Goal: Transaction & Acquisition: Purchase product/service

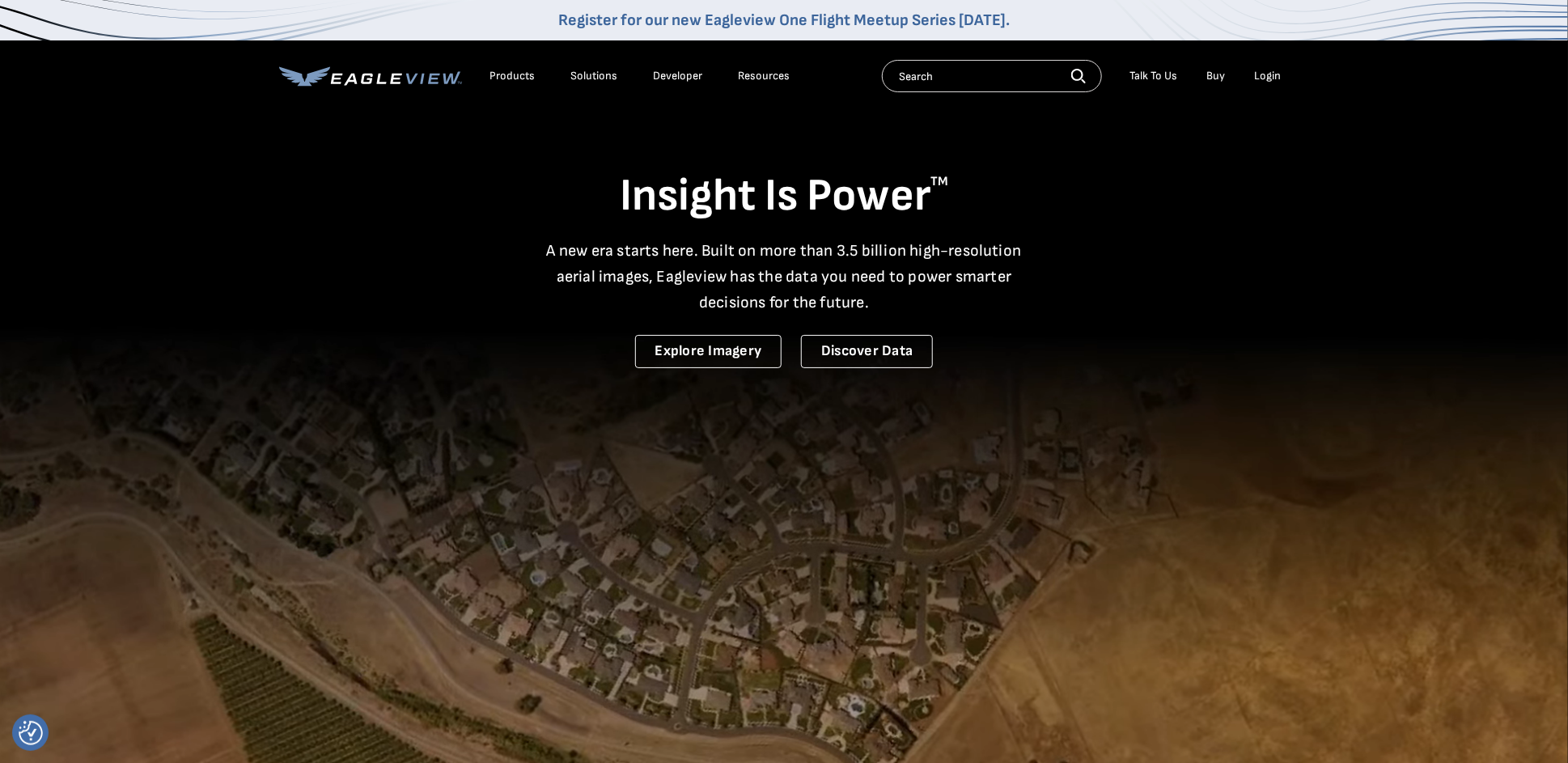
click at [1272, 70] on div "Login" at bounding box center [1268, 76] width 27 height 14
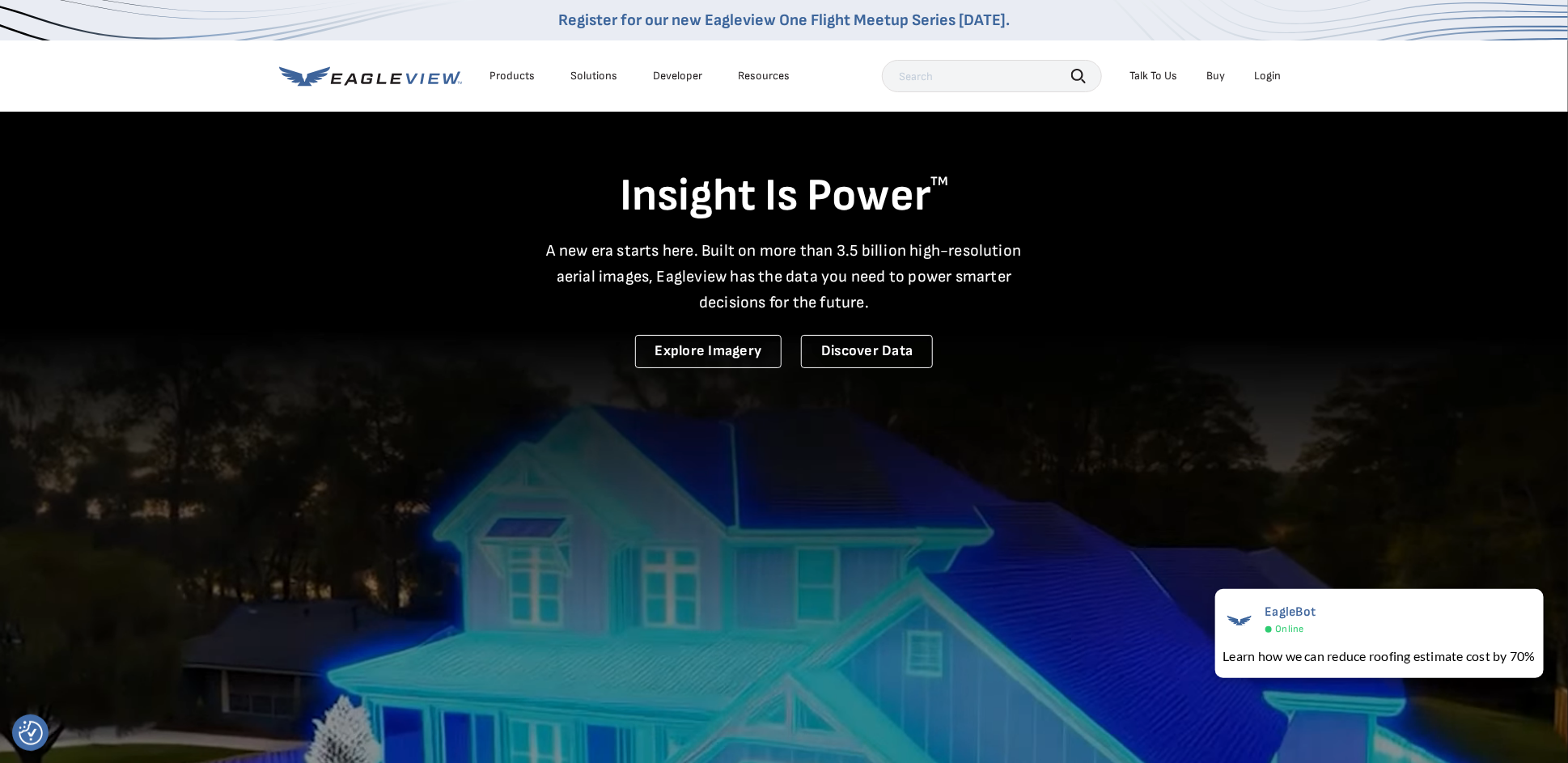
click at [1272, 77] on div "Login" at bounding box center [1268, 76] width 27 height 14
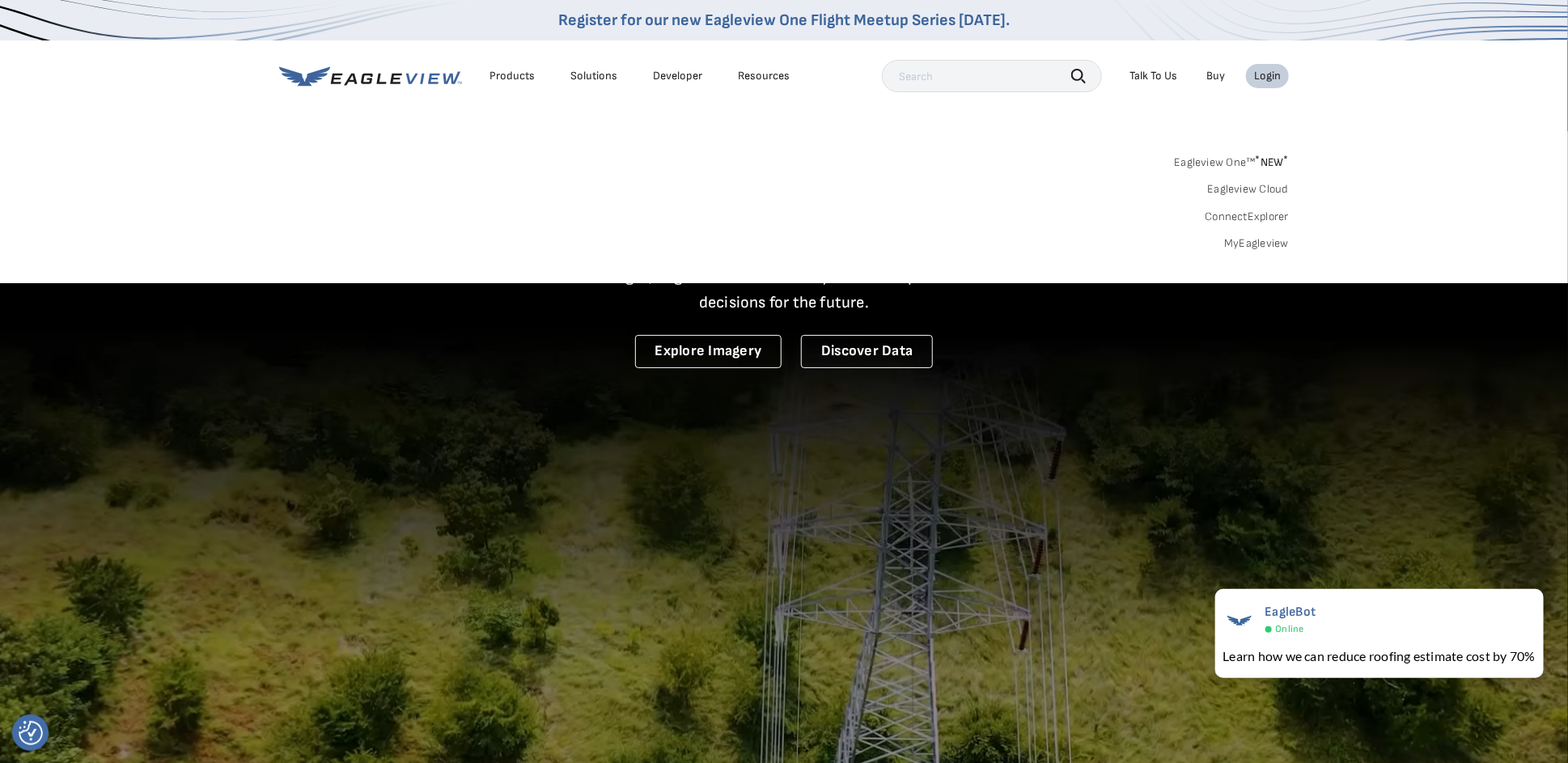
click at [1279, 242] on link "MyEagleview" at bounding box center [1256, 243] width 65 height 14
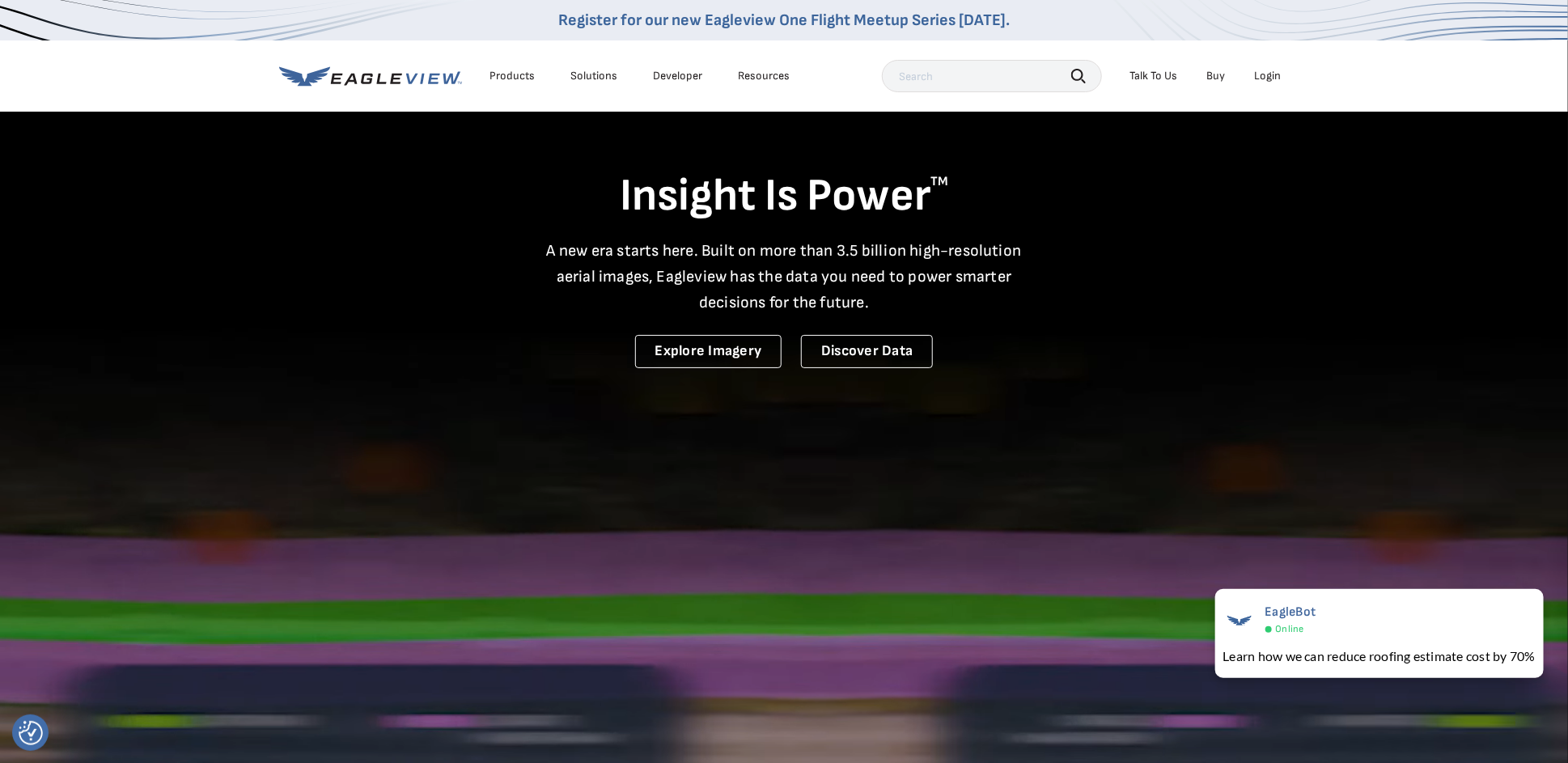
click at [639, 22] on link "Register for our new Eagleview One Flight Meetup Series [DATE]." at bounding box center [784, 21] width 452 height 20
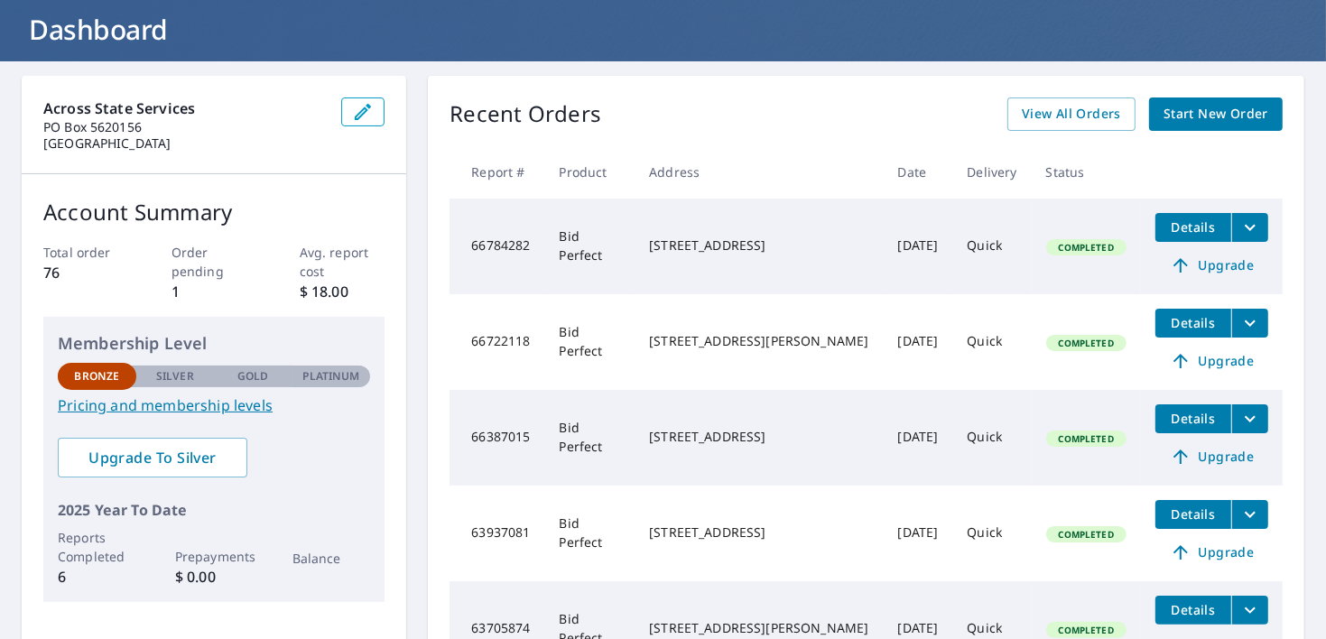
scroll to position [75, 0]
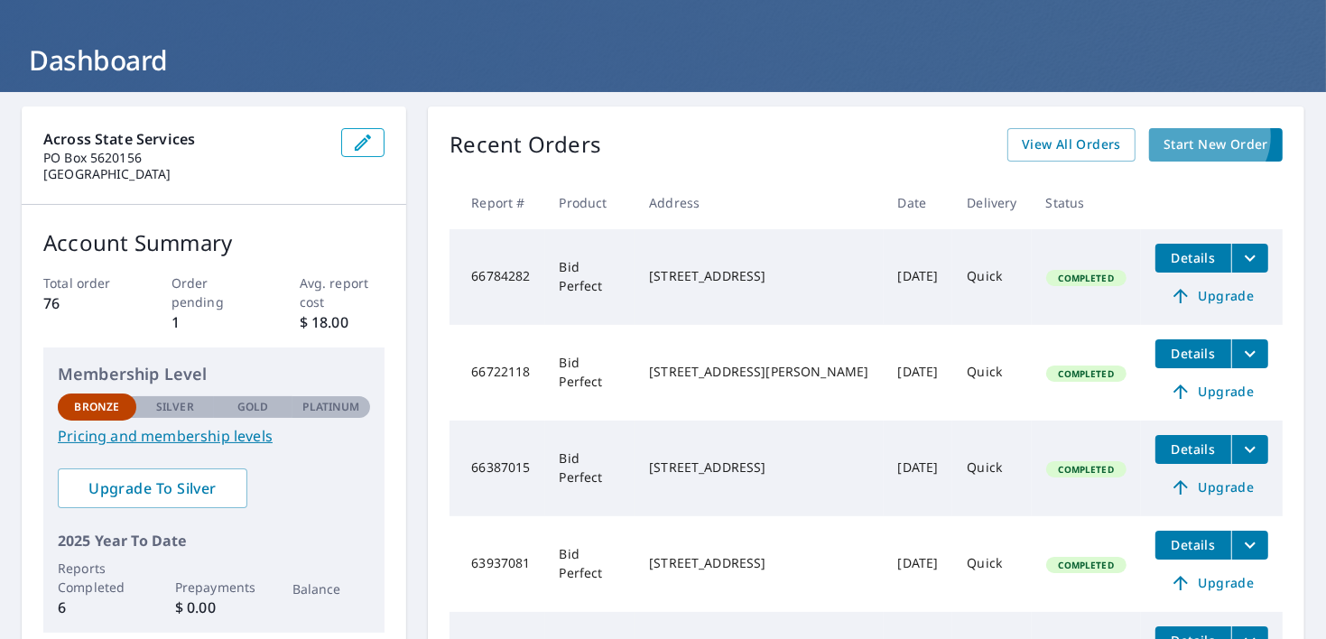
click at [1220, 134] on span "Start New Order" at bounding box center [1215, 145] width 105 height 23
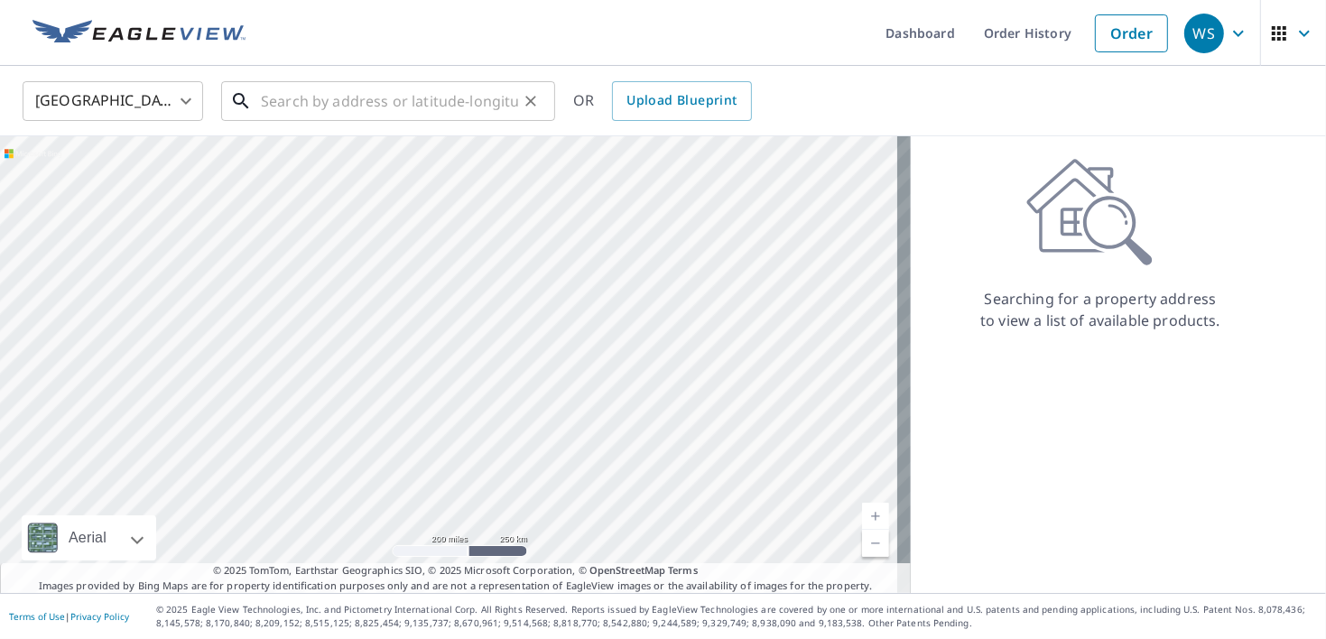
click at [316, 105] on input "text" at bounding box center [389, 101] width 257 height 51
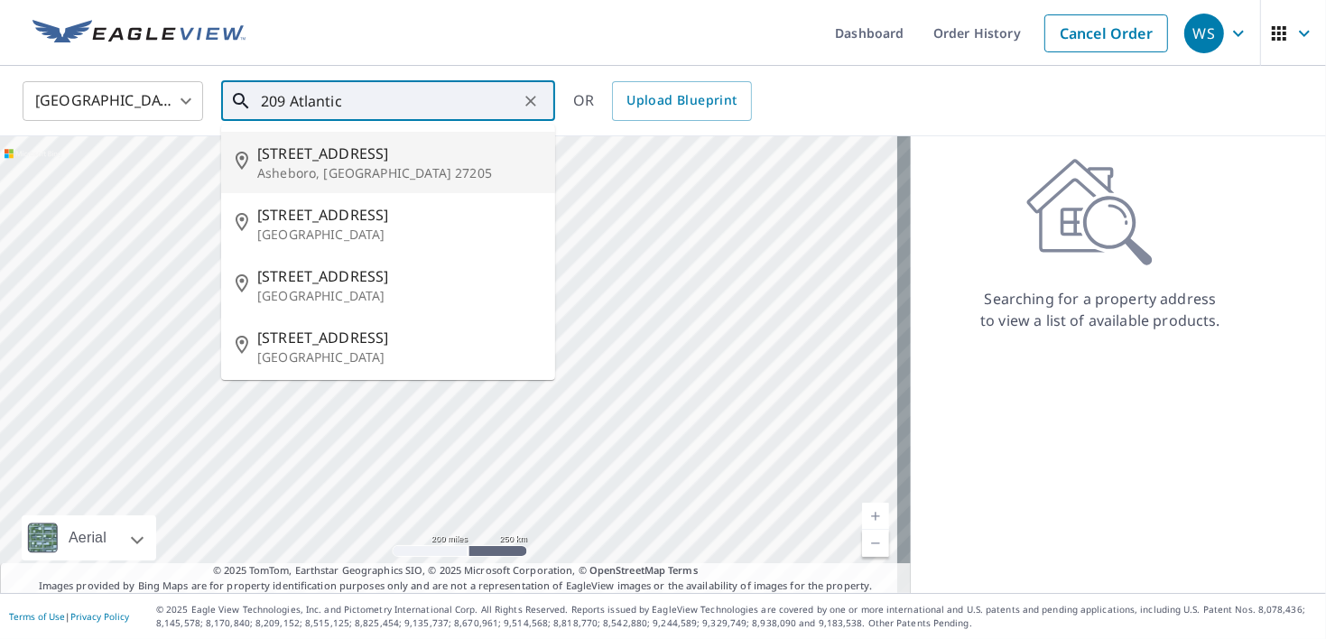
click at [324, 126] on ul "209 Atlantic Ave Asheboro, NC 27205 209 Atlantic Ave Kure Beach, NC 28449 209 A…" at bounding box center [388, 252] width 334 height 255
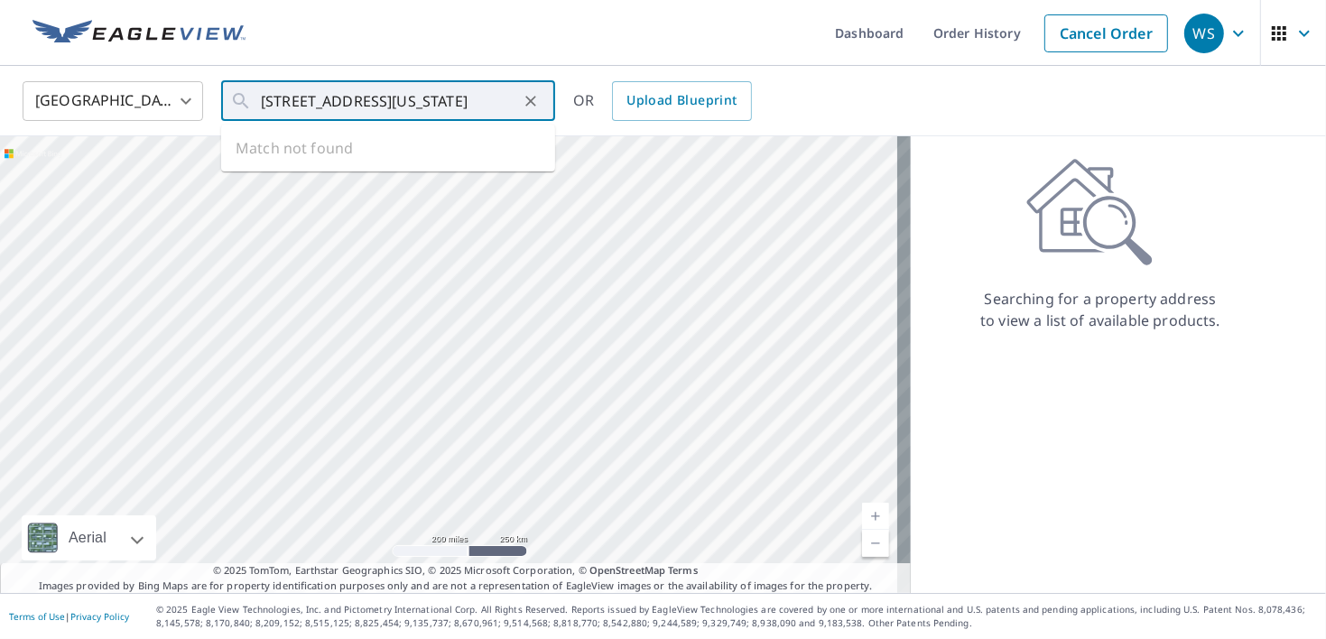
click at [1003, 453] on div "Searching for a property address to view a list of available products." at bounding box center [1100, 364] width 379 height 457
click at [485, 104] on input "209 Atlantic Blvd, Indiana Harbor Beach, FL" at bounding box center [389, 101] width 257 height 51
click at [469, 152] on span "209 Atlantic Blvd" at bounding box center [398, 154] width 283 height 22
type input "209 Atlantic Blvd Satellite Beach, FL 32937"
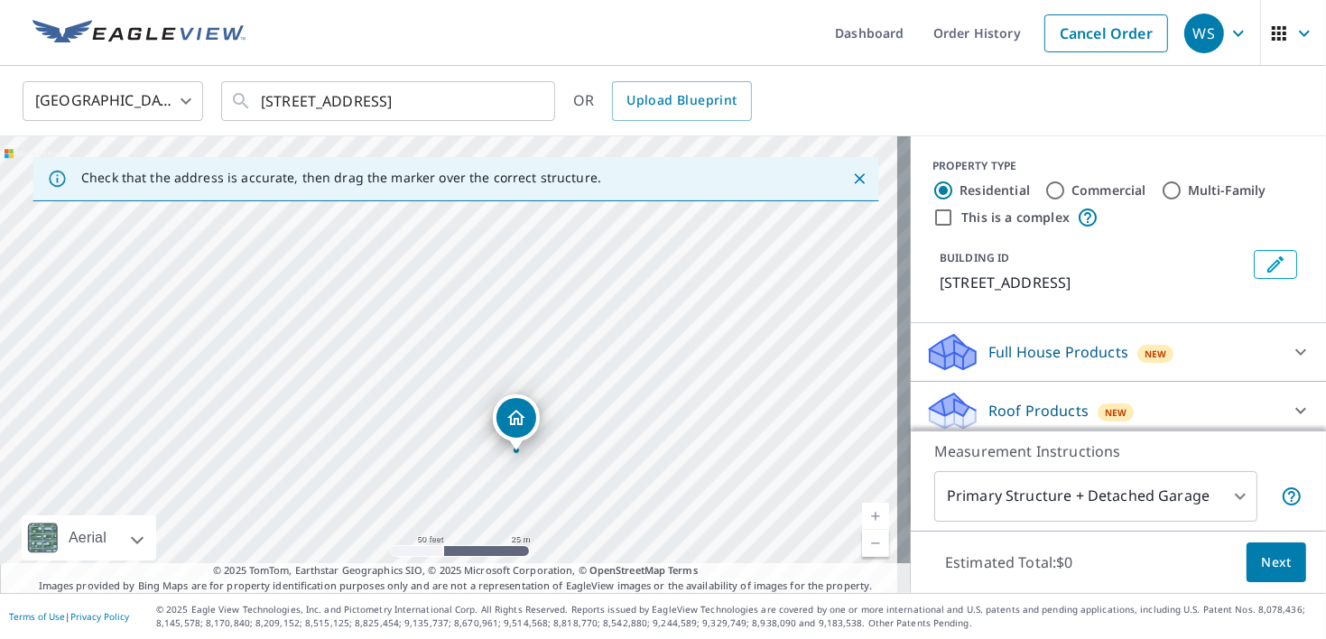
click at [511, 412] on icon "Dropped pin, building 1, Residential property, 209 Atlantic Blvd Indian Harbour…" at bounding box center [516, 418] width 22 height 22
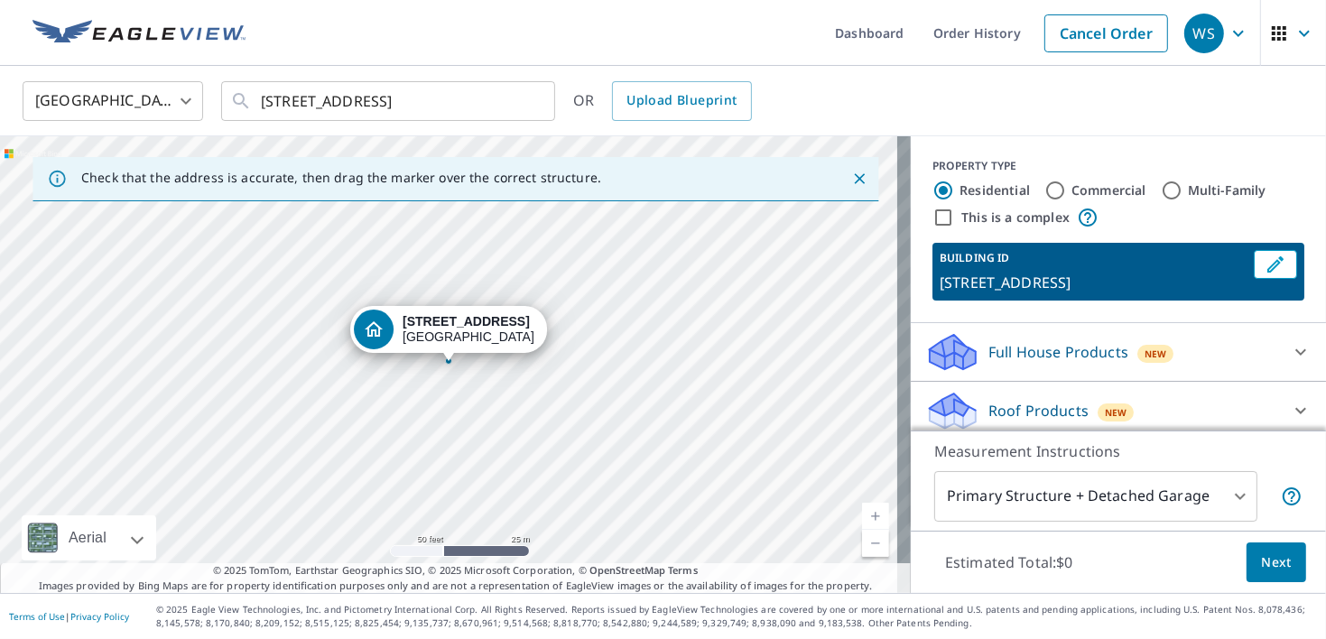
click at [1073, 288] on p "209 Atlantic Blvd, Indian Harbour Beach, FL, 32937" at bounding box center [1092, 283] width 307 height 22
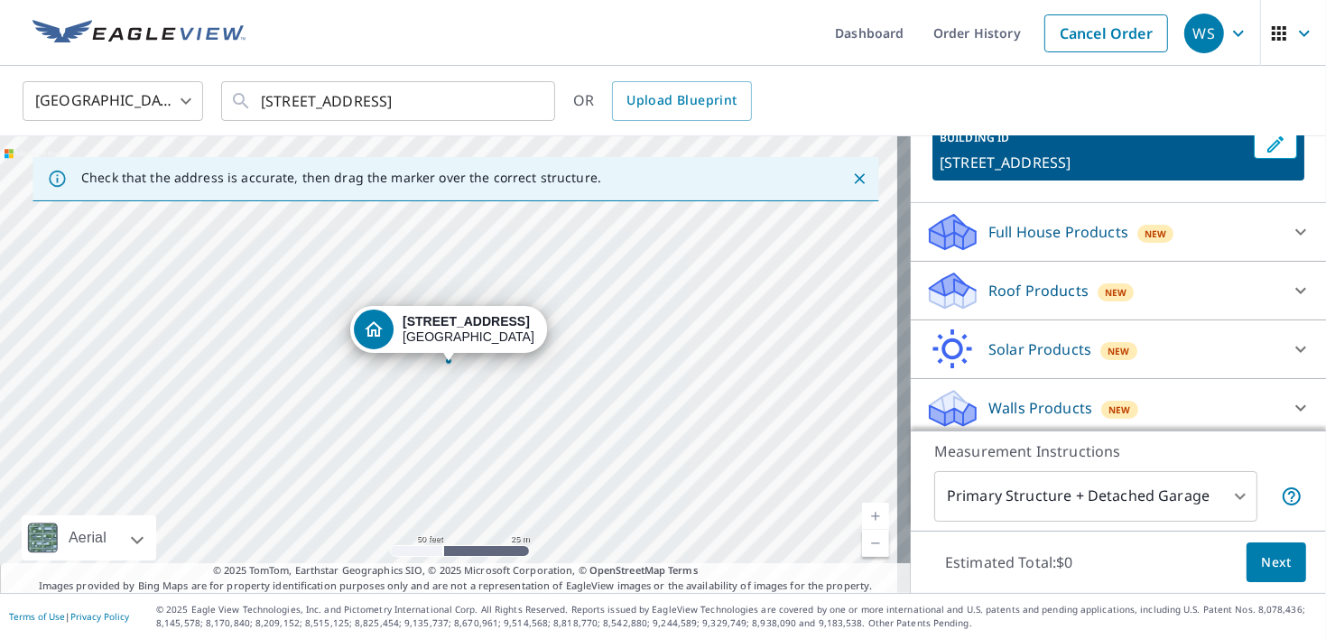
scroll to position [125, 0]
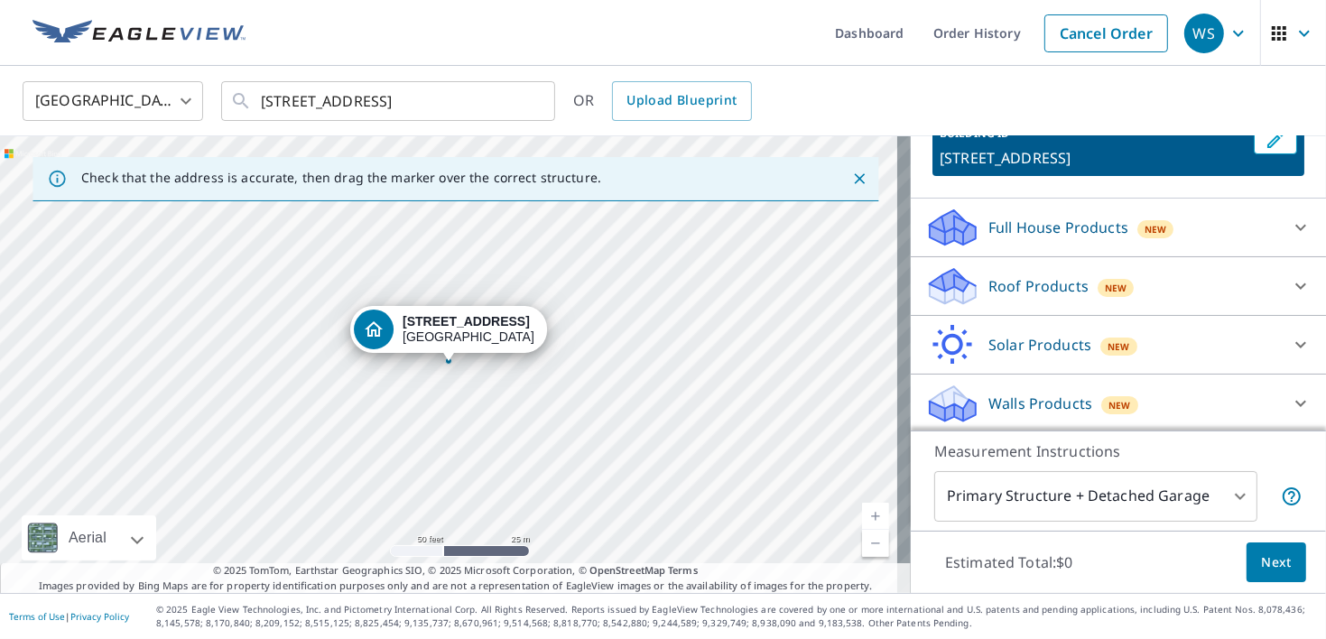
click at [1105, 295] on span "New" at bounding box center [1116, 288] width 23 height 14
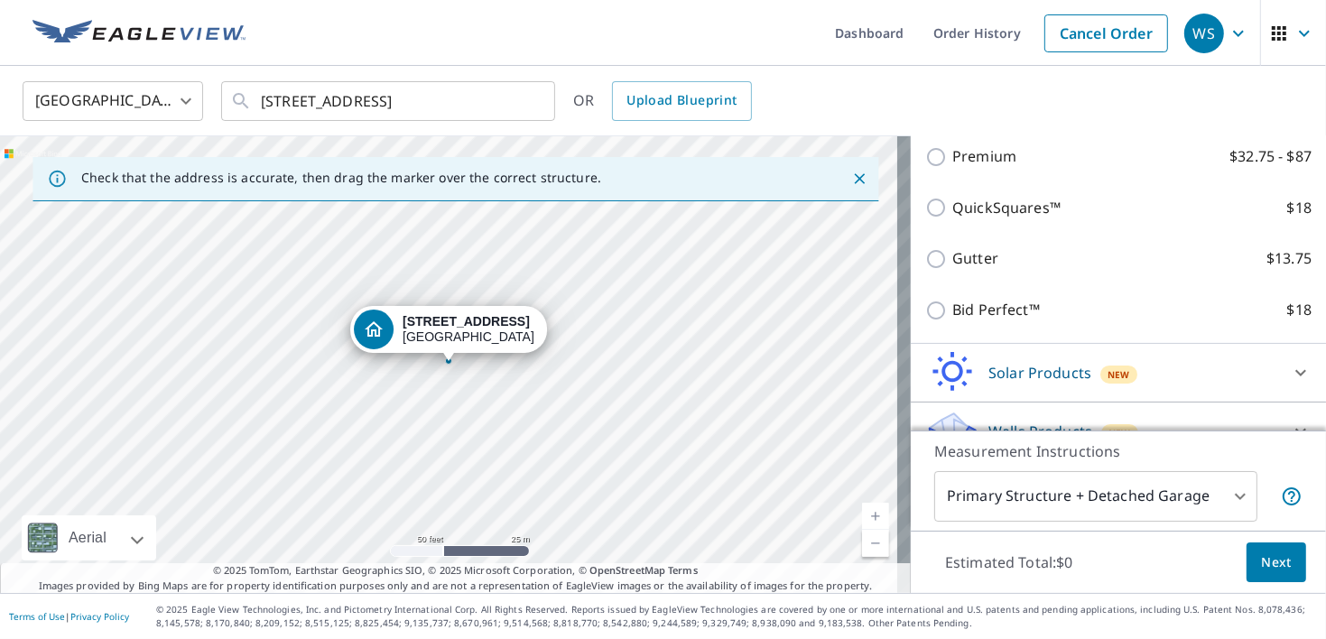
scroll to position [305, 0]
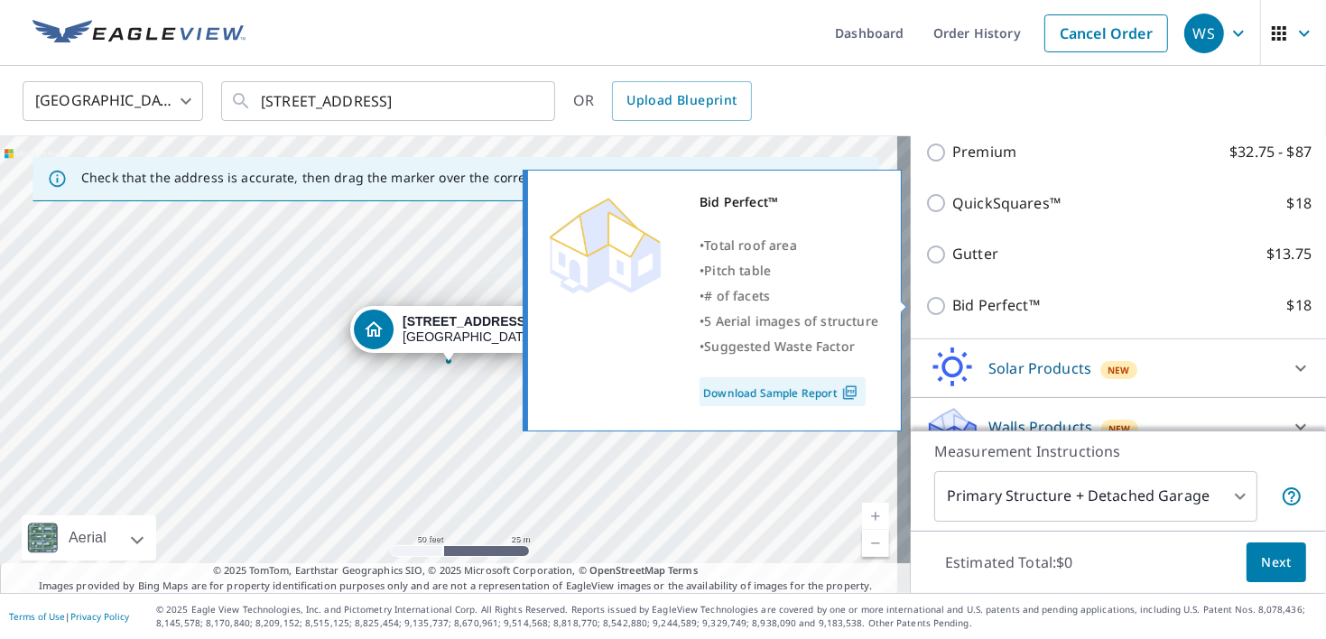
click at [1027, 300] on label "Bid Perfect™ $18" at bounding box center [1131, 305] width 359 height 23
click at [952, 300] on input "Bid Perfect™ $18" at bounding box center [938, 306] width 27 height 22
checkbox input "true"
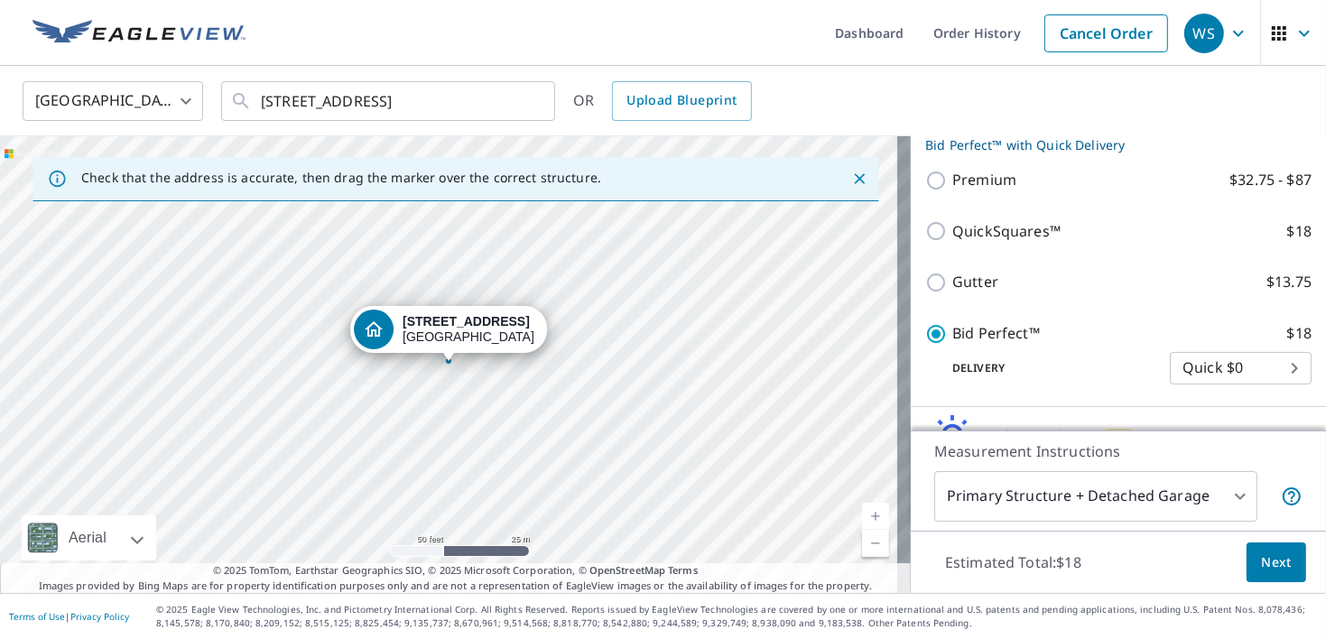
click at [1261, 561] on span "Next" at bounding box center [1276, 562] width 31 height 23
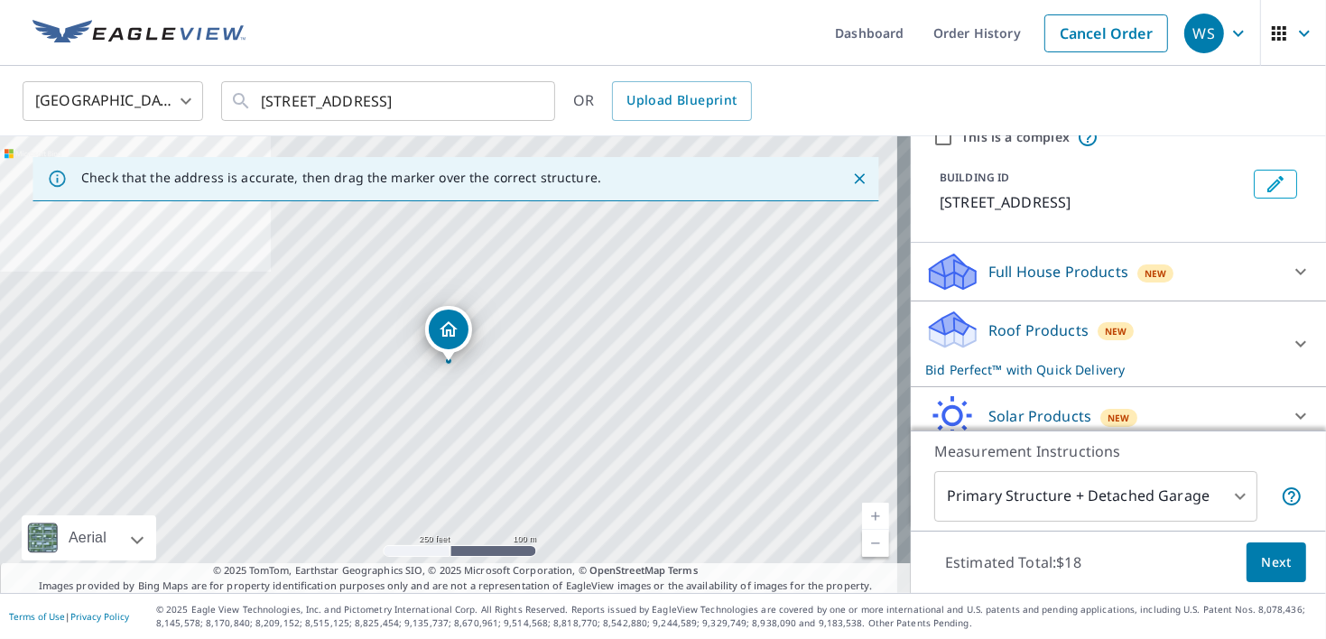
scroll to position [90, 0]
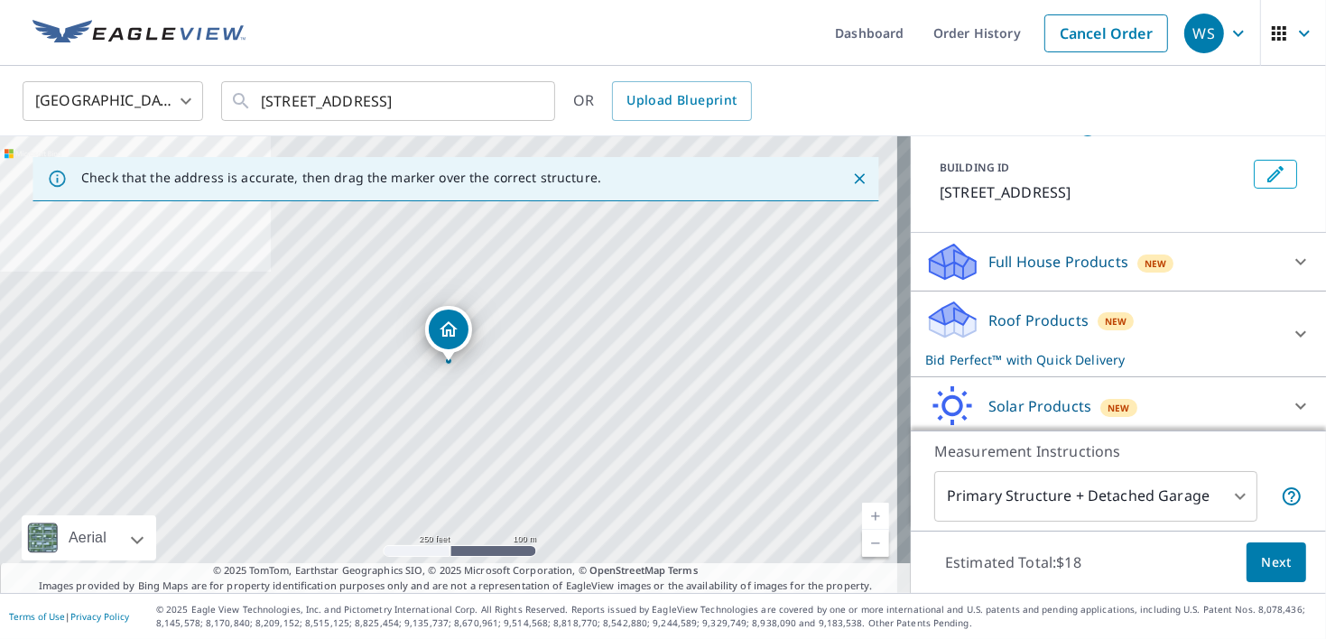
click at [1149, 342] on div "Roof Products New Bid Perfect™ with Quick Delivery" at bounding box center [1102, 334] width 354 height 70
click at [1266, 565] on span "Next" at bounding box center [1276, 562] width 31 height 23
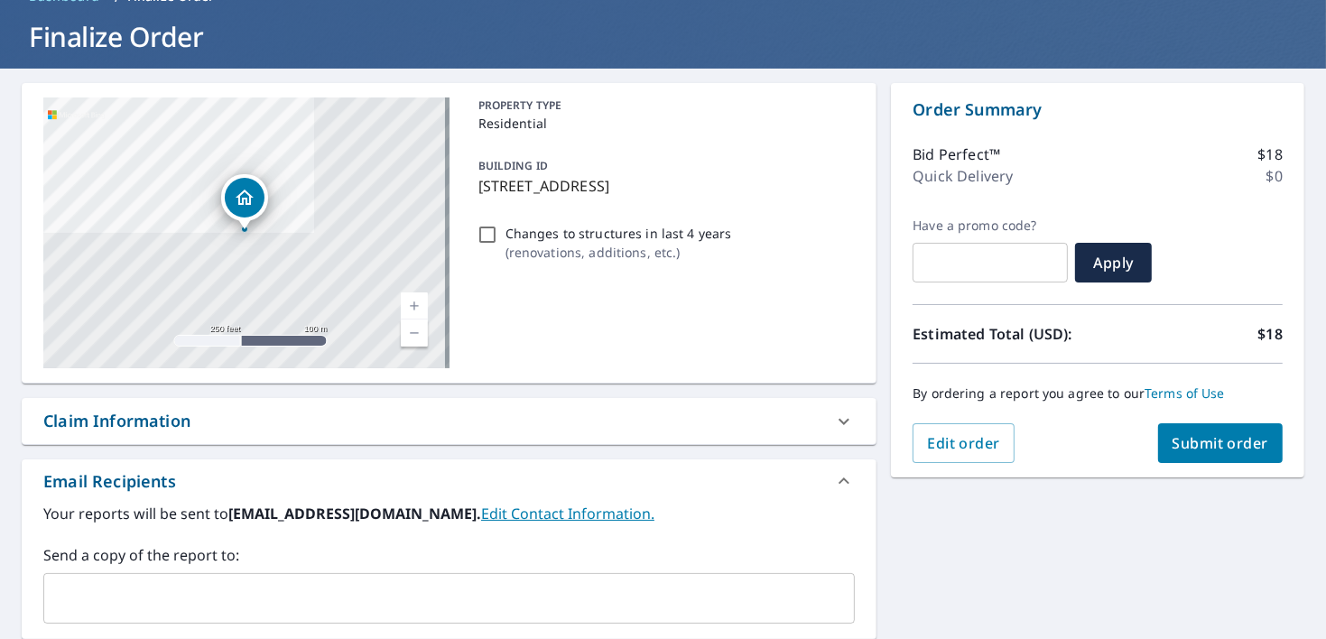
scroll to position [180, 0]
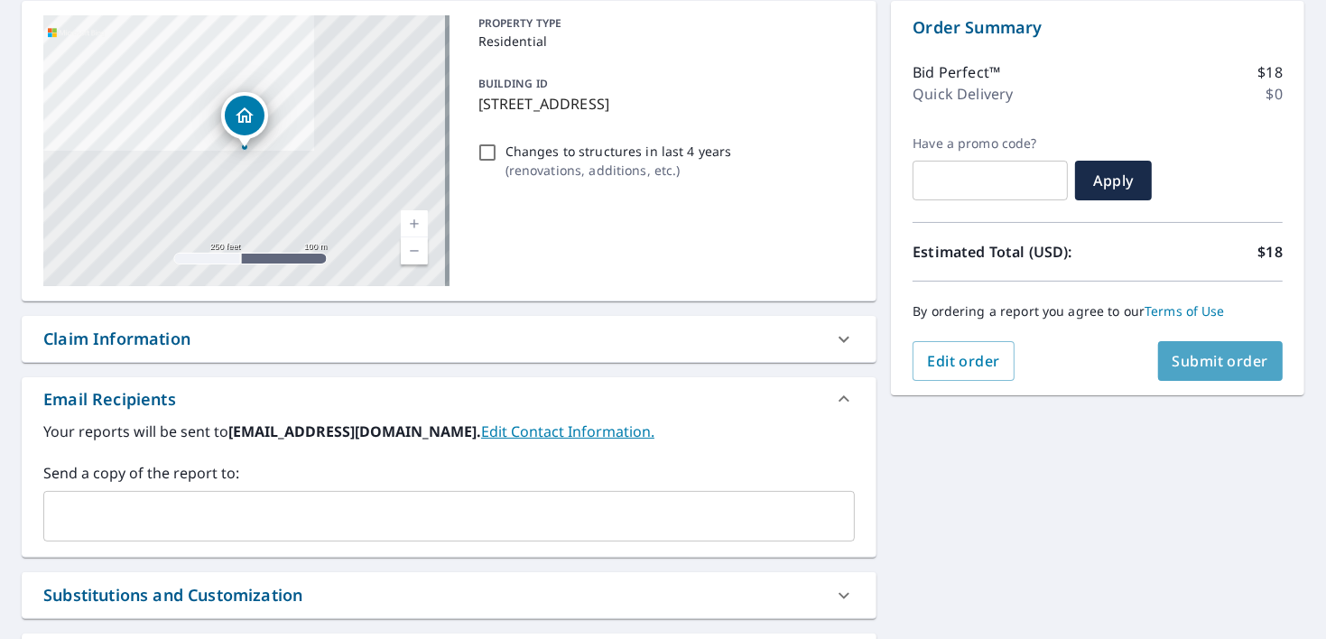
click at [1215, 360] on span "Submit order" at bounding box center [1220, 361] width 97 height 20
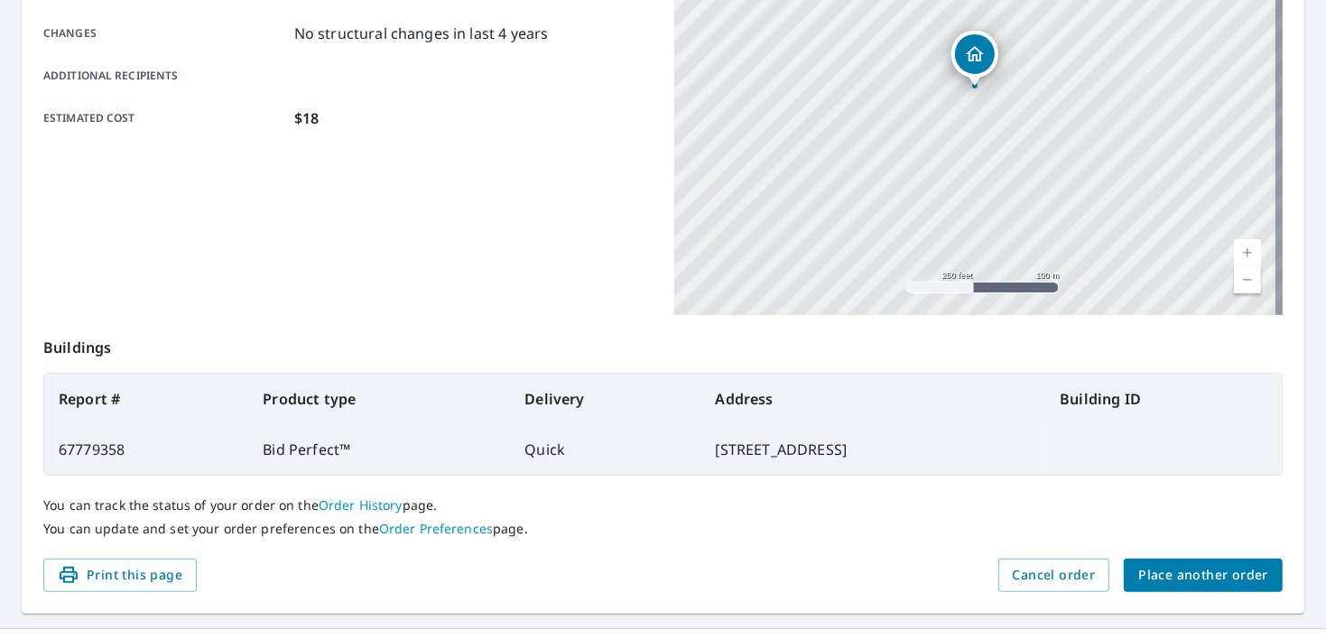
scroll to position [416, 0]
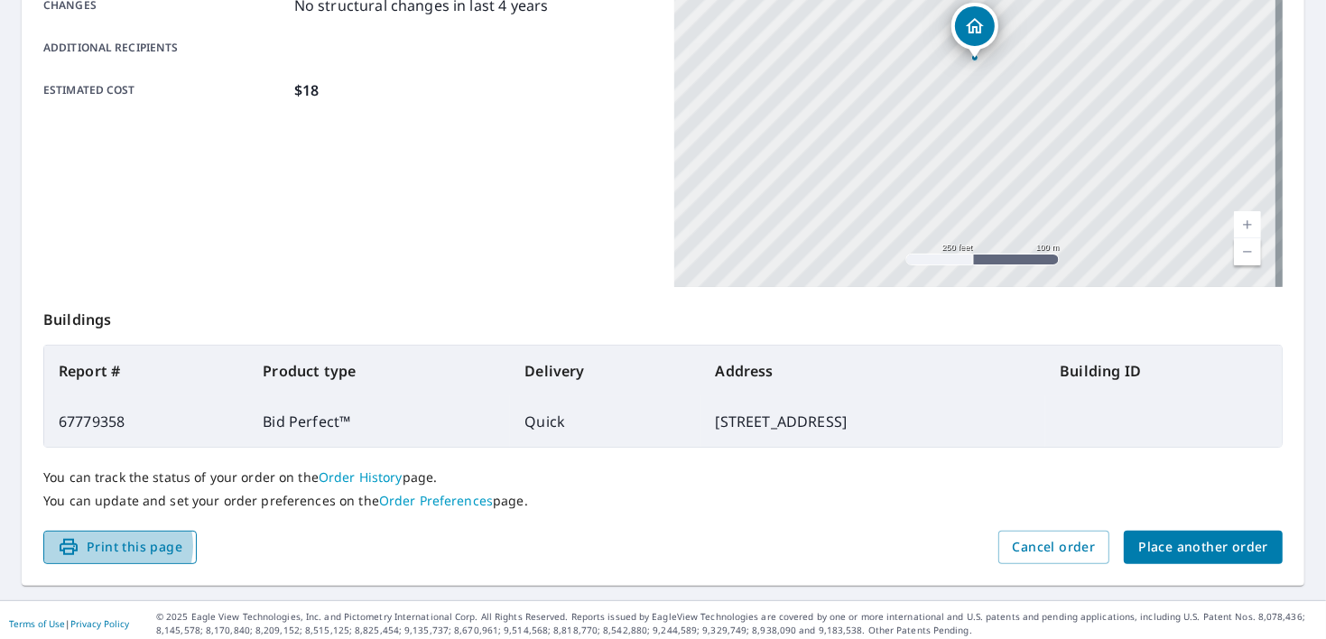
click at [117, 545] on span "Print this page" at bounding box center [120, 547] width 125 height 23
